Goal: Task Accomplishment & Management: Complete application form

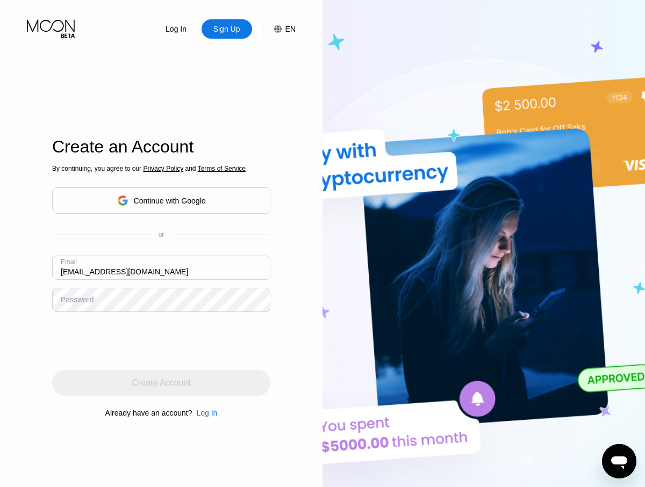
type input "[EMAIL_ADDRESS][DOMAIN_NAME]"
click at [161, 383] on div "Create Account" at bounding box center [161, 383] width 59 height 11
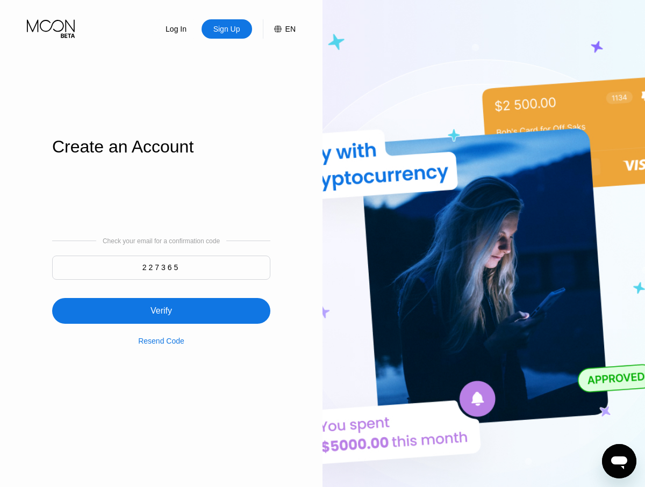
type input "227365"
click at [161, 305] on div "Verify" at bounding box center [161, 311] width 218 height 26
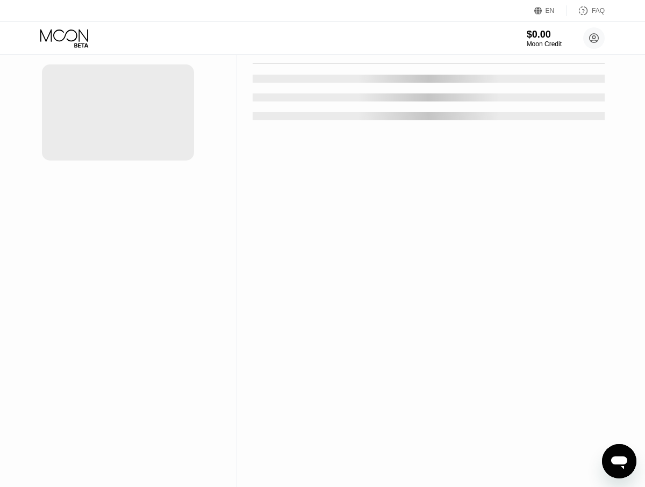
click at [162, 26] on div "New Card" at bounding box center [167, 21] width 33 height 9
